Goal: Find specific page/section: Find specific page/section

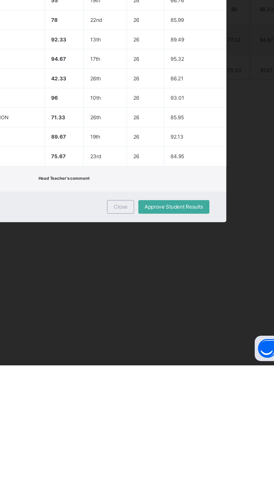
scroll to position [293, 0]
click at [168, 399] on span "Close" at bounding box center [163, 397] width 9 height 4
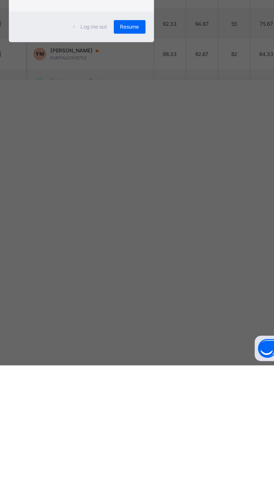
click at [180, 283] on div "Resume" at bounding box center [169, 278] width 21 height 9
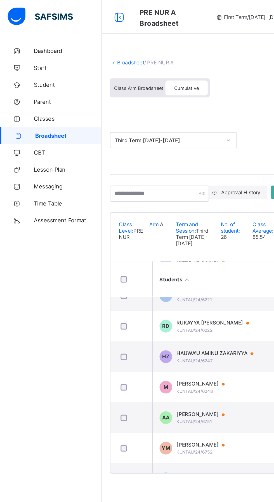
click at [42, 87] on span "Broadsheet" at bounding box center [45, 89] width 44 height 4
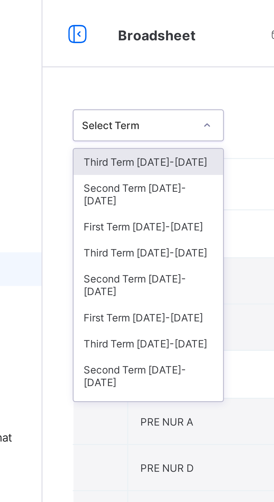
click at [109, 80] on div "Third Term [DATE]-[DATE]" at bounding box center [103, 84] width 50 height 9
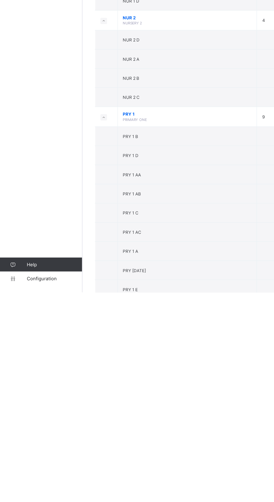
scroll to position [1, 0]
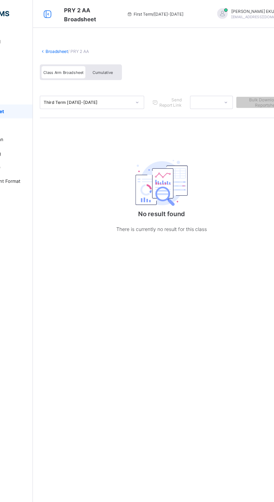
click at [130, 56] on div "Cumulative" at bounding box center [123, 58] width 28 height 10
